Goal: Information Seeking & Learning: Learn about a topic

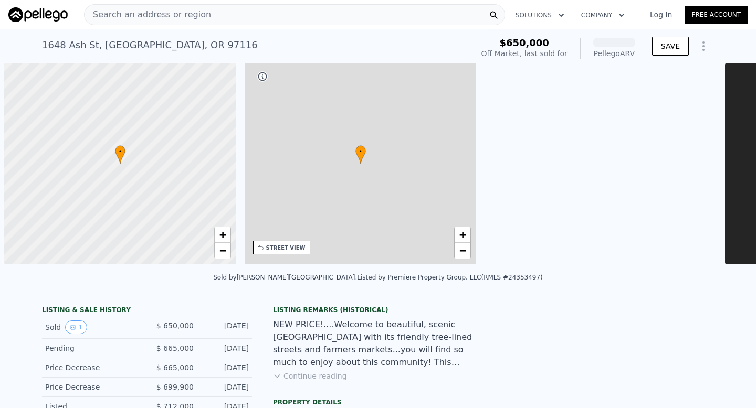
scroll to position [0, 4]
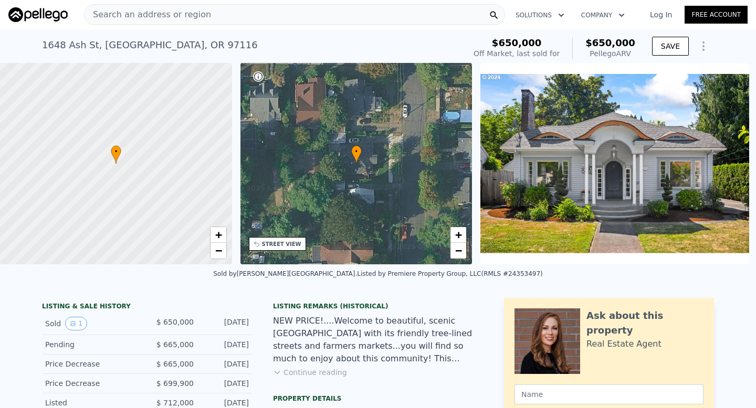
click at [642, 262] on img at bounding box center [614, 164] width 269 height 202
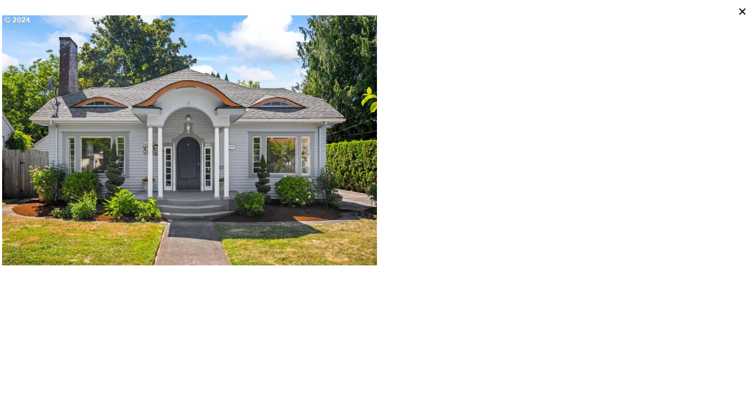
click at [744, 8] on icon at bounding box center [742, 11] width 15 height 15
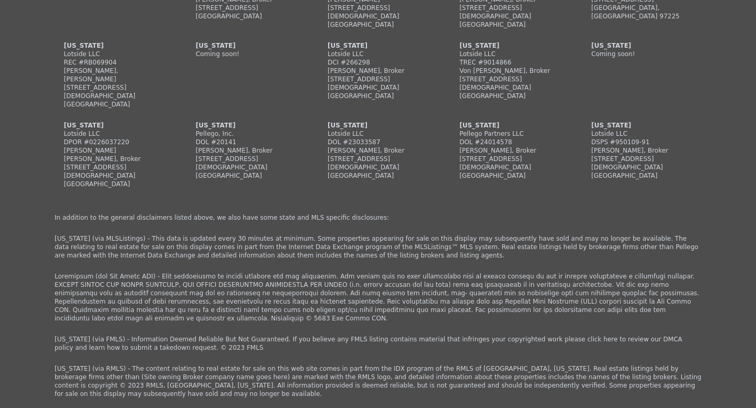
scroll to position [3108, 0]
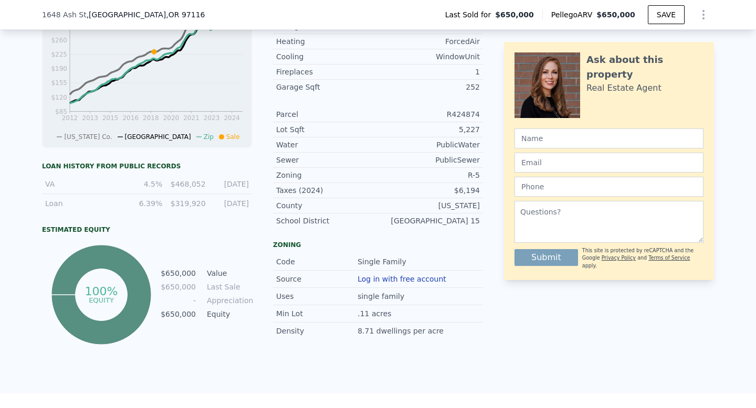
scroll to position [548, 0]
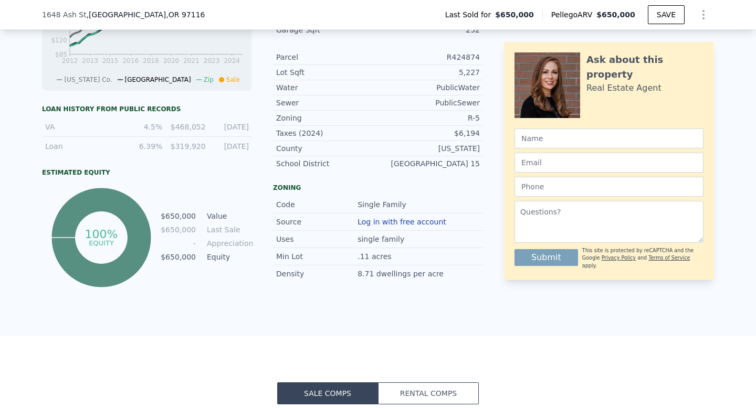
click at [432, 392] on button "Rental Comps" at bounding box center [428, 394] width 101 height 22
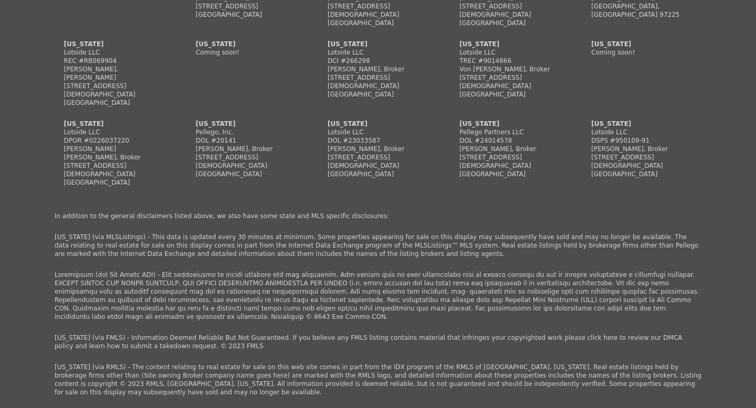
scroll to position [0, 0]
